Goal: Information Seeking & Learning: Check status

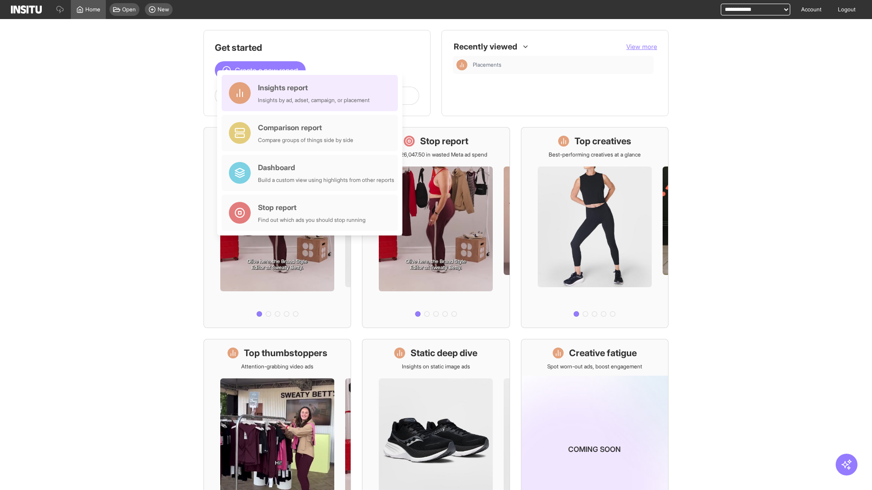
click at [312, 93] on div "Insights report Insights by ad, adset, campaign, or placement" at bounding box center [314, 93] width 112 height 22
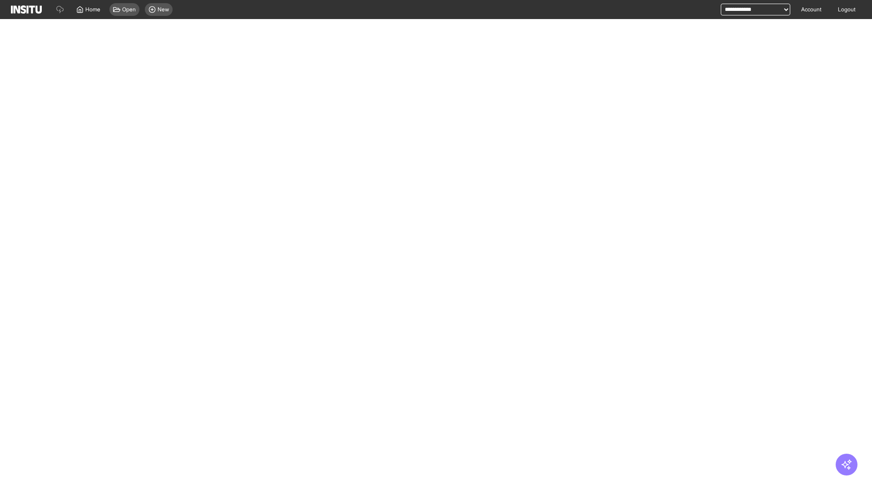
select select "**"
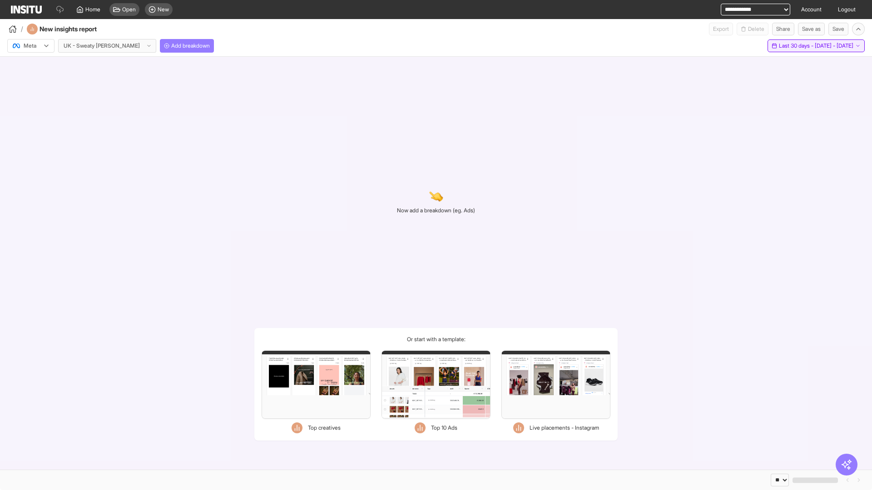
click at [799, 46] on span "Last 30 days - [DATE] - [DATE]" at bounding box center [815, 45] width 74 height 7
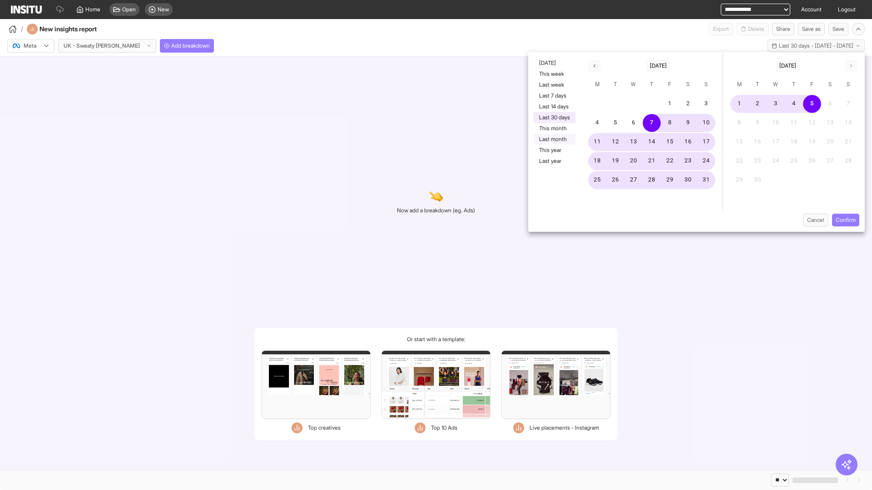
click at [553, 139] on button "Last month" at bounding box center [554, 139] width 42 height 11
